Goal: Check status: Check status

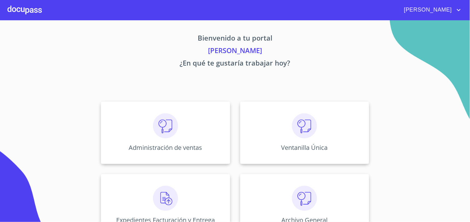
click at [234, 136] on div "Administración de ventas Ventanilla Única Expedientes Facturación y Entrega Arc…" at bounding box center [235, 169] width 387 height 145
click at [248, 138] on div "Ventanilla Única" at bounding box center [304, 133] width 129 height 62
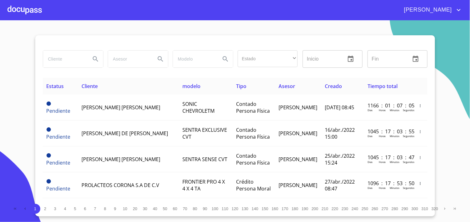
click at [70, 68] on div at bounding box center [72, 59] width 65 height 22
click at [70, 61] on input "search" at bounding box center [64, 59] width 42 height 17
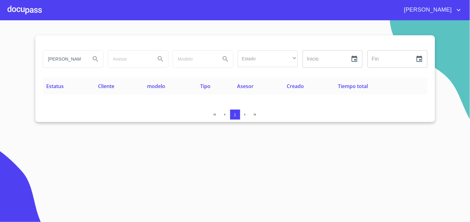
drag, startPoint x: 83, startPoint y: 60, endPoint x: 0, endPoint y: 59, distance: 83.1
click at [0, 59] on section "[PERSON_NAME] Estado ​ ​ Inicio ​ Fin ​ Estatus Cliente modelo Tipo Asesor Crea…" at bounding box center [235, 121] width 470 height 202
type input "[PERSON_NAME]"
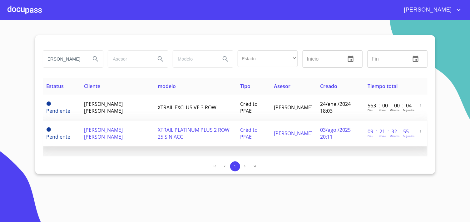
scroll to position [0, 0]
click at [142, 133] on td "[PERSON_NAME] [PERSON_NAME]" at bounding box center [116, 134] width 73 height 26
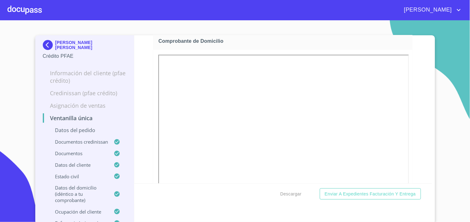
scroll to position [660, 0]
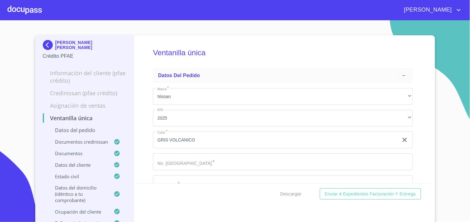
scroll to position [2291, 0]
